Goal: Task Accomplishment & Management: Manage account settings

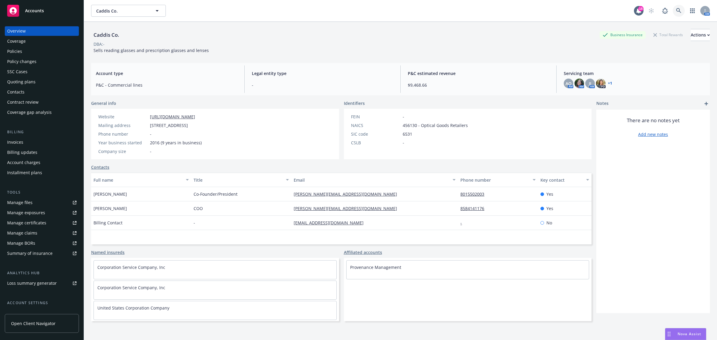
click at [676, 10] on icon at bounding box center [678, 10] width 5 height 5
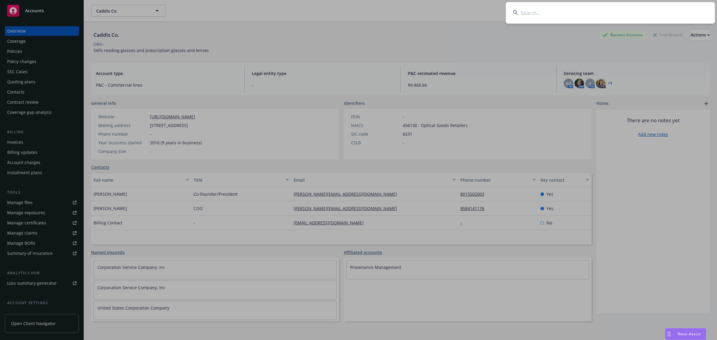
type input "x"
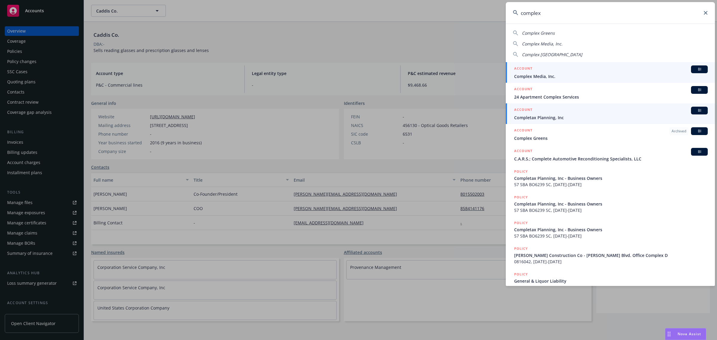
type input "complex"
click at [618, 118] on span "Completax Planning, Inc" at bounding box center [611, 117] width 194 height 6
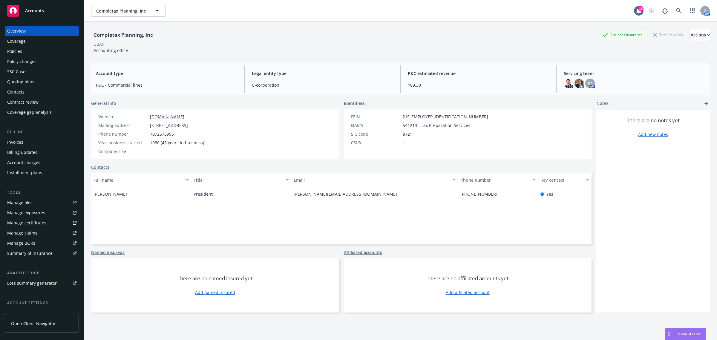
click at [44, 223] on div "Manage certificates" at bounding box center [26, 223] width 39 height 10
click at [22, 201] on div "Manage files" at bounding box center [19, 203] width 25 height 10
click at [676, 12] on icon at bounding box center [678, 10] width 5 height 5
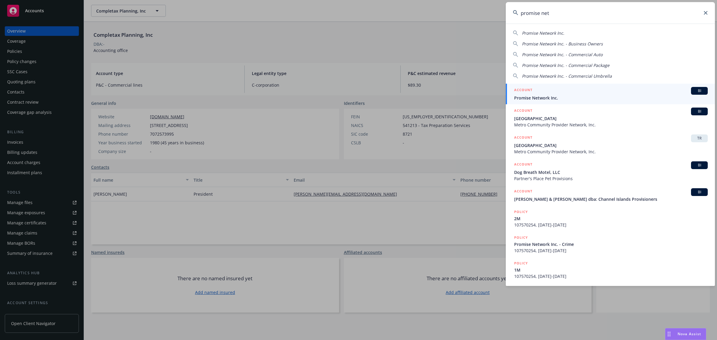
type input "promise net"
click at [562, 93] on div "ACCOUNT BI" at bounding box center [611, 91] width 194 height 8
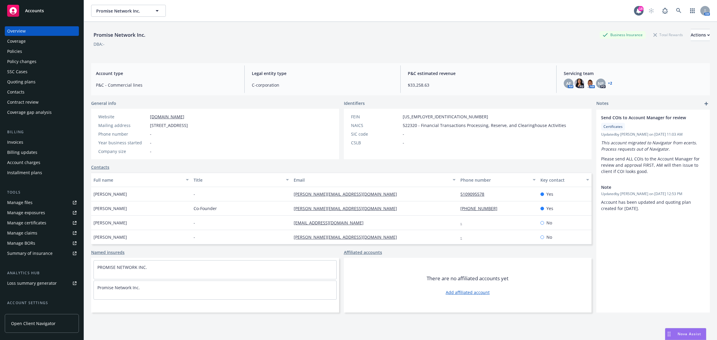
click at [44, 223] on div "Manage certificates" at bounding box center [26, 223] width 39 height 10
click at [673, 13] on link at bounding box center [679, 11] width 12 height 12
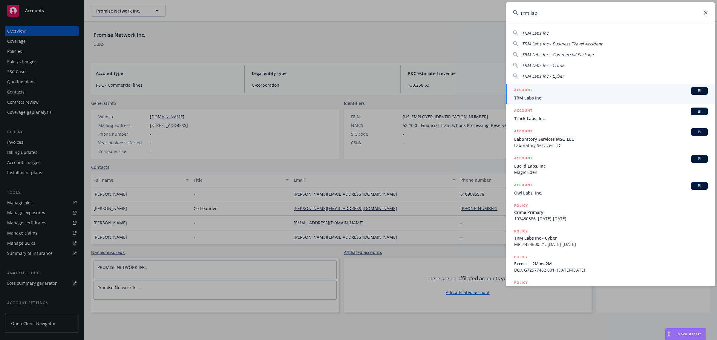
type input "trm lab"
click at [618, 96] on span "TRM Labs Inc" at bounding box center [611, 98] width 194 height 6
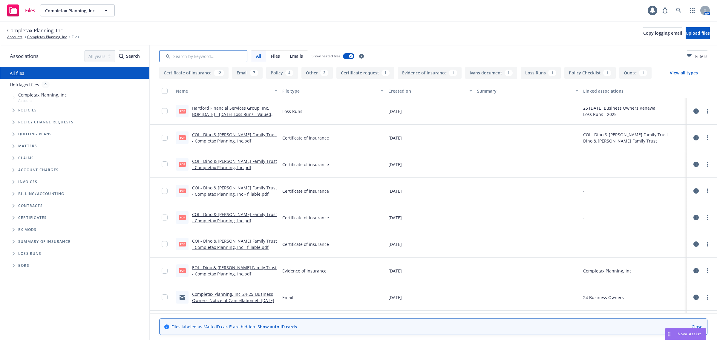
click at [185, 55] on input "Search by keyword..." at bounding box center [203, 56] width 88 height 12
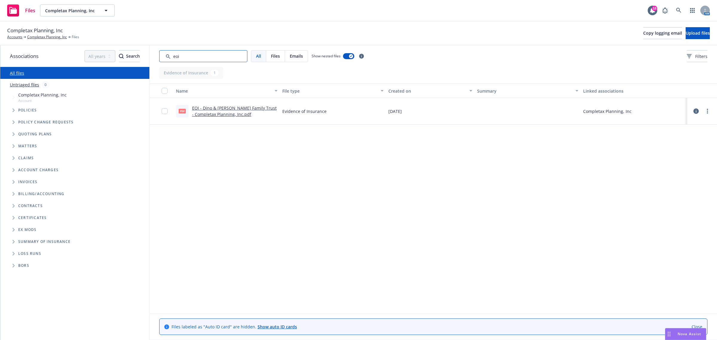
type input "eoi"
click at [694, 111] on icon at bounding box center [695, 110] width 5 height 5
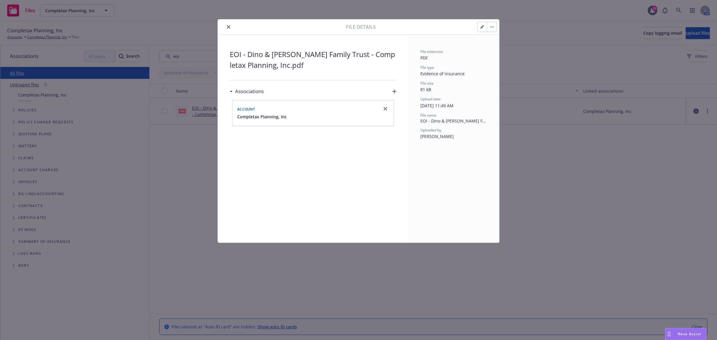
click at [228, 26] on icon "close" at bounding box center [229, 27] width 4 height 4
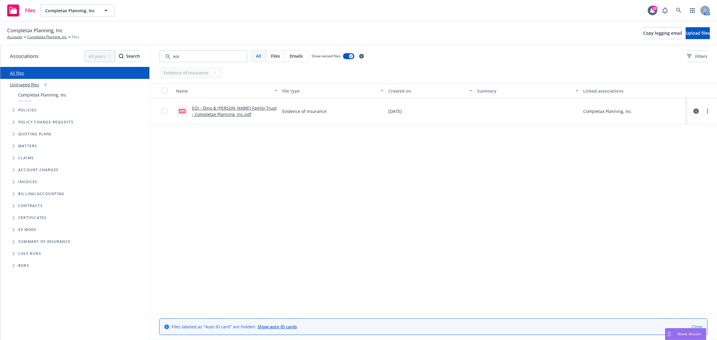
click at [186, 197] on div "Name File type Created on Summary Linked associations pdf EOI - Dino & Maria D …" at bounding box center [433, 198] width 567 height 229
